Goal: Information Seeking & Learning: Learn about a topic

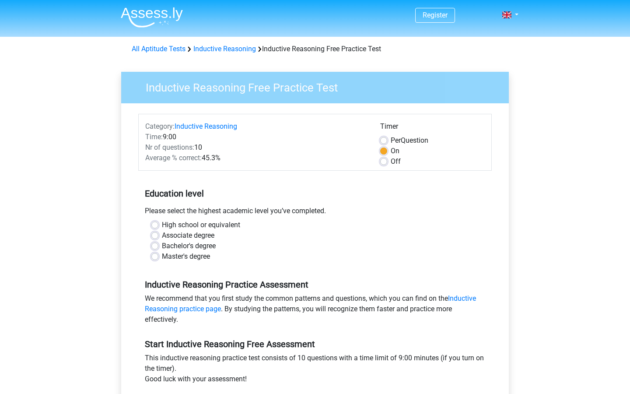
click at [162, 247] on label "Bachelor's degree" at bounding box center [189, 246] width 54 height 10
click at [155, 247] on input "Bachelor's degree" at bounding box center [154, 245] width 7 height 9
radio input "true"
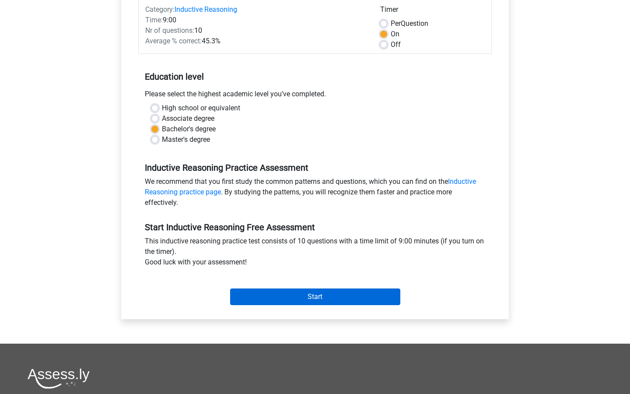
click at [343, 298] on input "Start" at bounding box center [315, 296] width 170 height 17
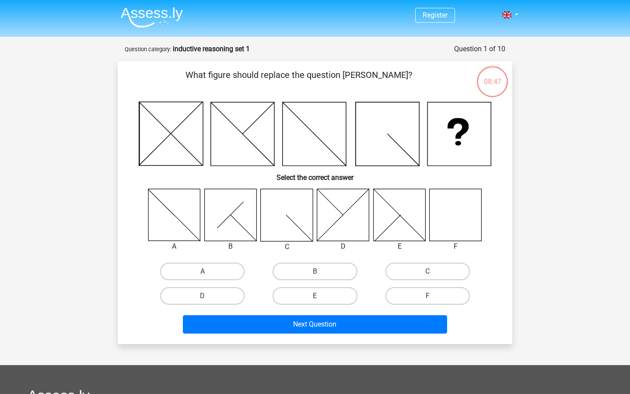
click at [457, 212] on icon at bounding box center [456, 215] width 52 height 52
click at [437, 292] on label "F" at bounding box center [427, 295] width 84 height 17
click at [433, 296] on input "F" at bounding box center [430, 299] width 6 height 6
radio input "true"
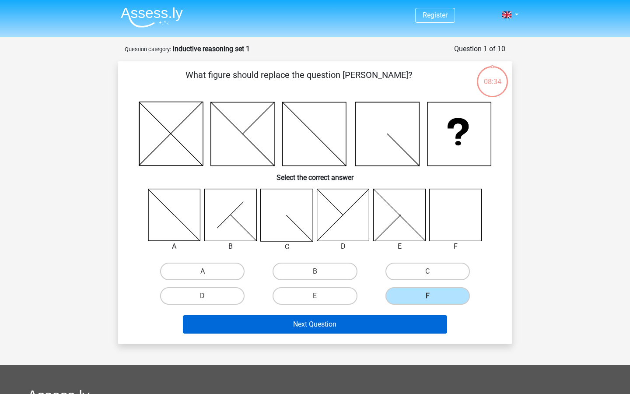
click at [398, 328] on button "Next Question" at bounding box center [315, 324] width 265 height 18
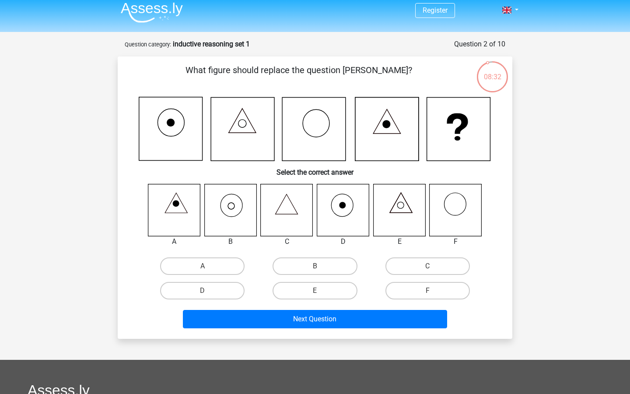
scroll to position [3, 0]
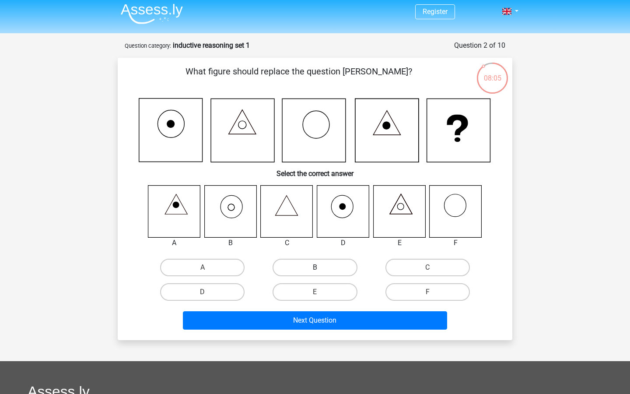
click at [333, 263] on label "B" at bounding box center [315, 267] width 84 height 17
click at [321, 267] on input "B" at bounding box center [318, 270] width 6 height 6
radio input "true"
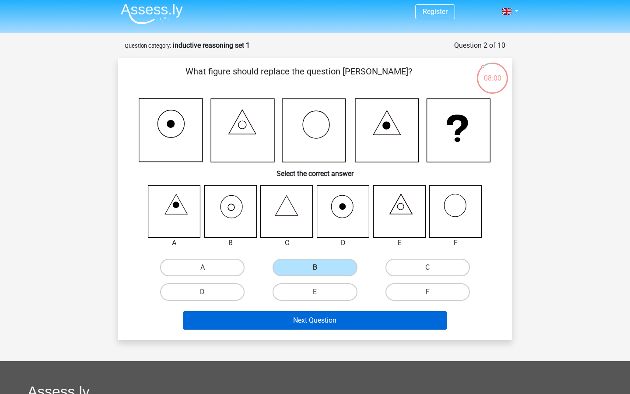
click at [351, 323] on button "Next Question" at bounding box center [315, 320] width 265 height 18
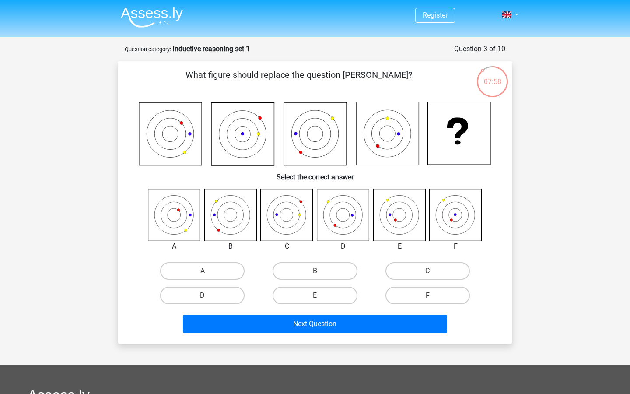
scroll to position [0, 0]
click at [191, 268] on label "A" at bounding box center [202, 270] width 84 height 17
click at [203, 271] on input "A" at bounding box center [206, 274] width 6 height 6
radio input "true"
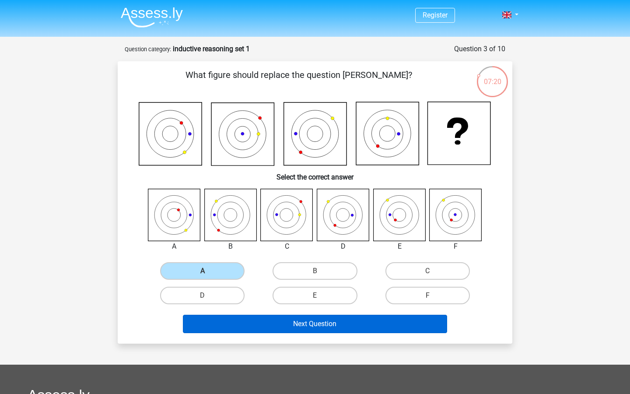
click at [322, 324] on button "Next Question" at bounding box center [315, 324] width 265 height 18
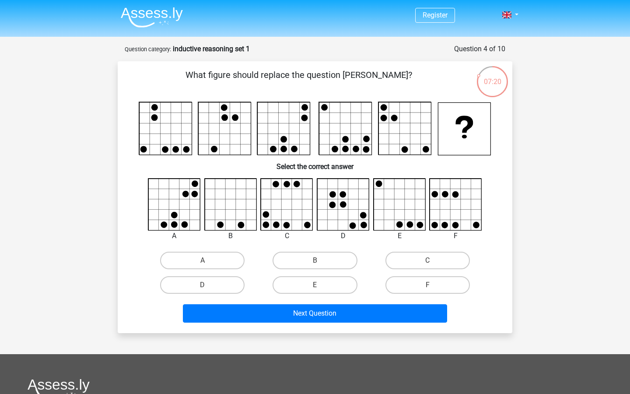
scroll to position [44, 0]
